Goal: Information Seeking & Learning: Learn about a topic

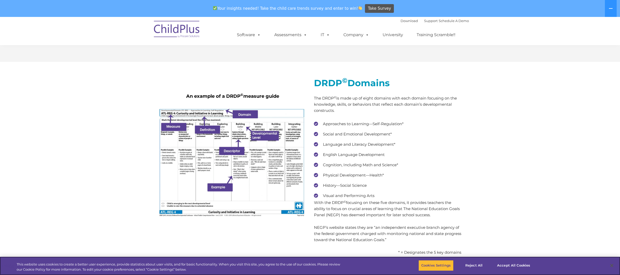
scroll to position [938, 0]
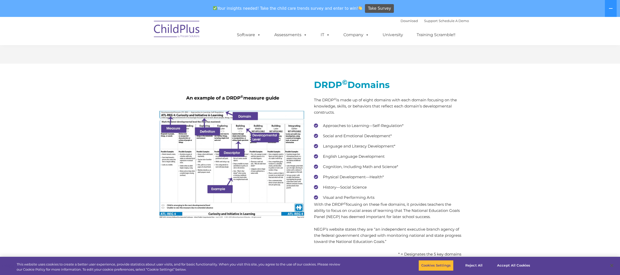
click at [234, 144] on img at bounding box center [232, 164] width 147 height 108
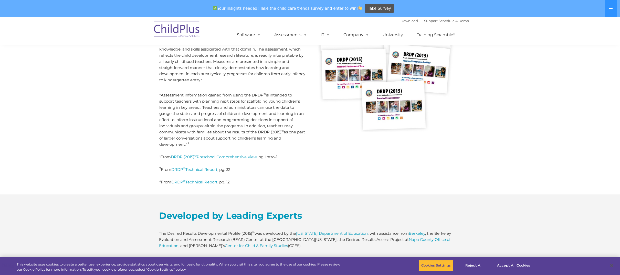
scroll to position [165, 0]
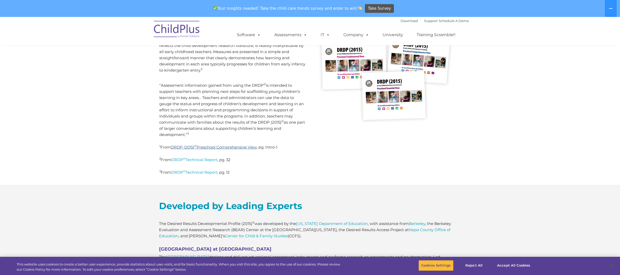
click at [246, 146] on link "DRDP (2015) © Preschool Comprehensive View" at bounding box center [214, 146] width 86 height 5
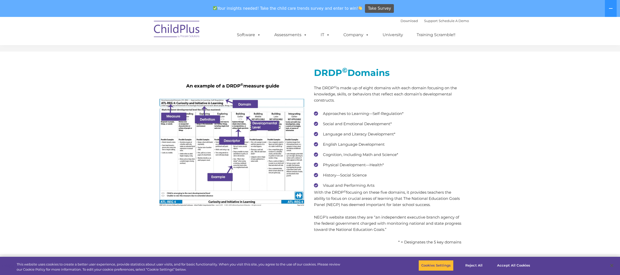
scroll to position [948, 0]
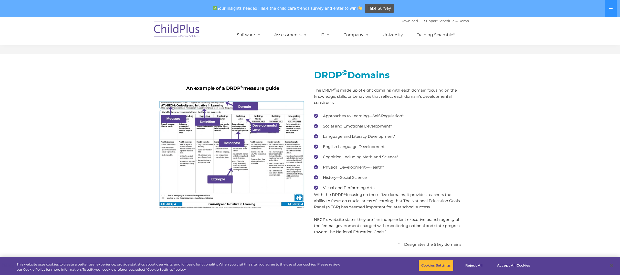
click at [407, 103] on p "The DRDP © is made up of eight domains with each domain focusing on the knowled…" at bounding box center [387, 96] width 147 height 18
click at [324, 91] on p "The DRDP © is made up of eight domains with each domain focusing on the knowled…" at bounding box center [387, 96] width 147 height 18
click at [313, 89] on div "DRDP © Domains The DRDP © is made up of eight domains with each domain focusing…" at bounding box center [387, 159] width 155 height 193
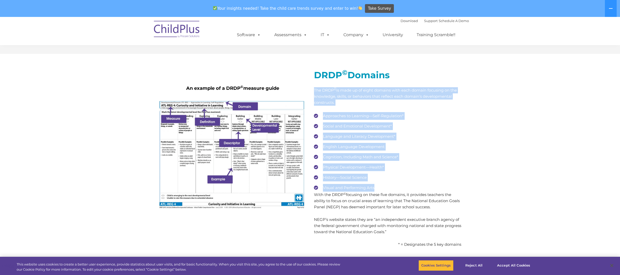
drag, startPoint x: 314, startPoint y: 91, endPoint x: 387, endPoint y: 175, distance: 110.9
click at [409, 190] on div "DRDP © Domains The DRDP © is made up of eight domains with each domain focusing…" at bounding box center [387, 158] width 147 height 178
copy div "The DRDP © is made up of eight domains with each domain focusing on the knowled…"
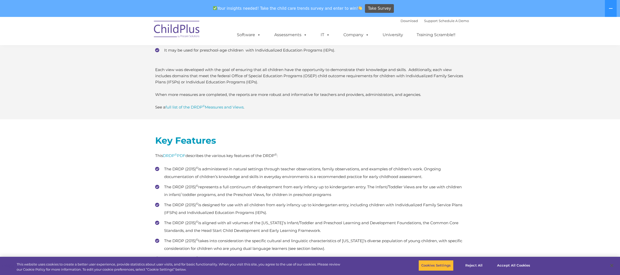
scroll to position [1389, 0]
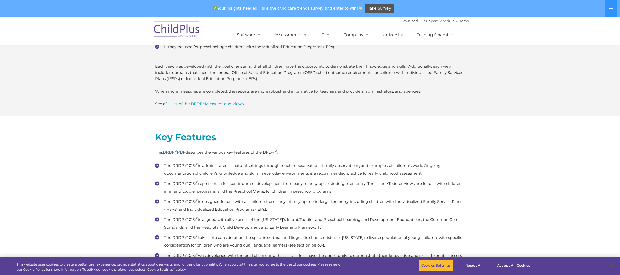
click at [176, 151] on sup "©" at bounding box center [176, 151] width 2 height 4
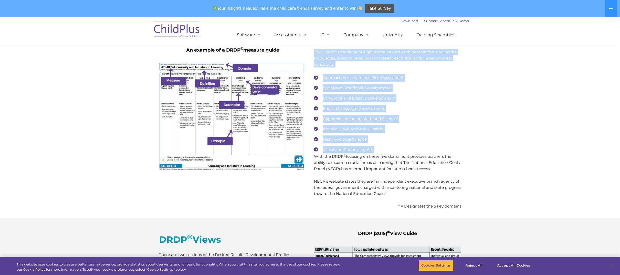
scroll to position [982, 0]
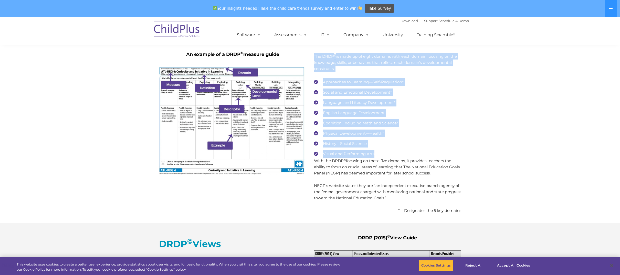
click at [486, 94] on div "An example of a DRDP © measure guide DRDP © Domains The DRDP © is made up of ei…" at bounding box center [310, 121] width 620 height 202
click at [343, 149] on ul "Approaches to Learning—Self-Regulation* Social and Emotional Development* Langu…" at bounding box center [387, 117] width 147 height 79
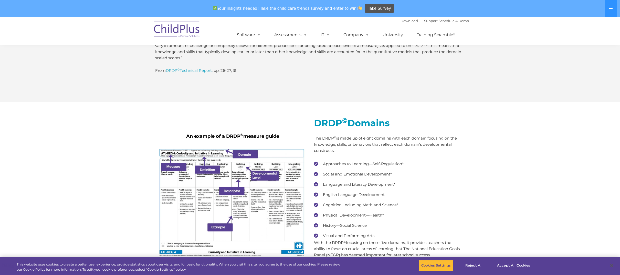
scroll to position [896, 0]
